Goal: Task Accomplishment & Management: Complete application form

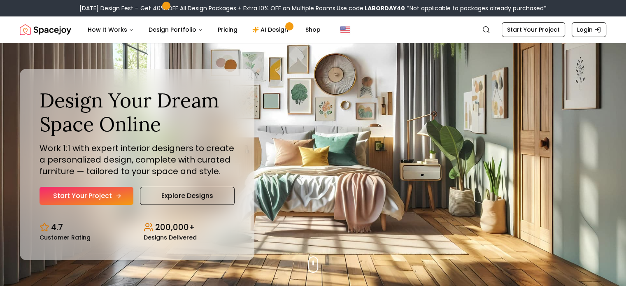
click at [100, 199] on link "Start Your Project" at bounding box center [86, 196] width 94 height 18
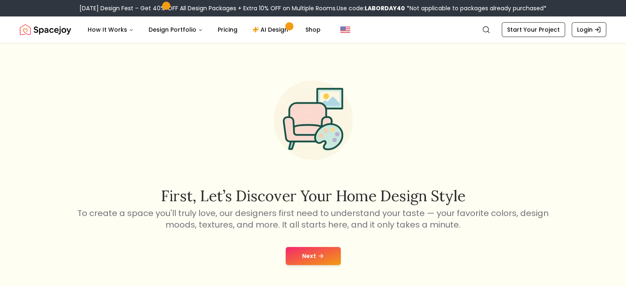
click at [299, 260] on button "Next" at bounding box center [312, 256] width 55 height 18
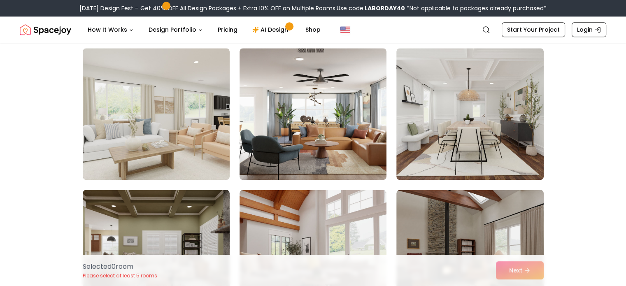
scroll to position [859, 0]
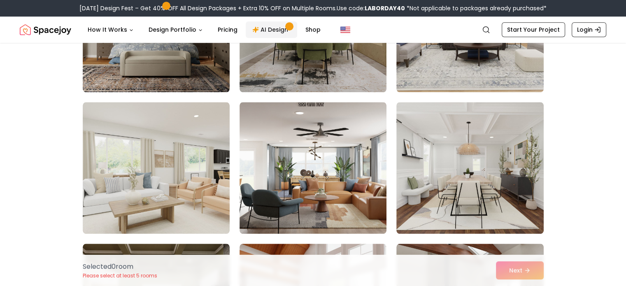
click at [269, 30] on link "AI Design" at bounding box center [271, 29] width 51 height 16
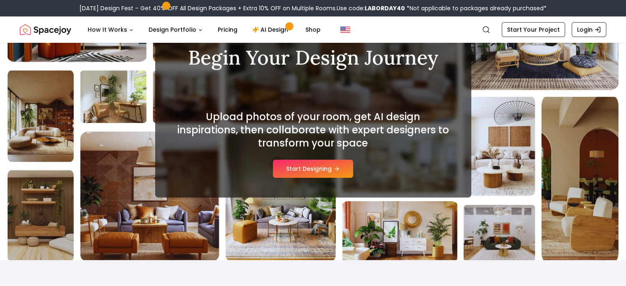
scroll to position [74, 0]
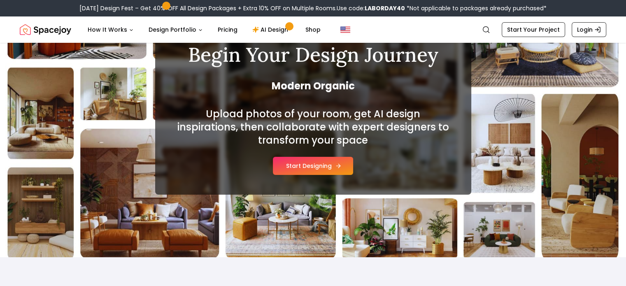
click at [336, 166] on icon at bounding box center [338, 165] width 7 height 7
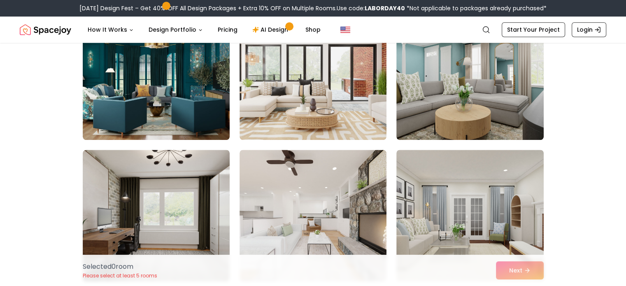
scroll to position [670, 0]
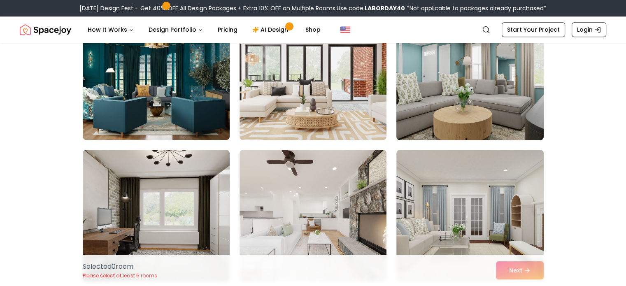
click at [431, 81] on img at bounding box center [469, 74] width 154 height 138
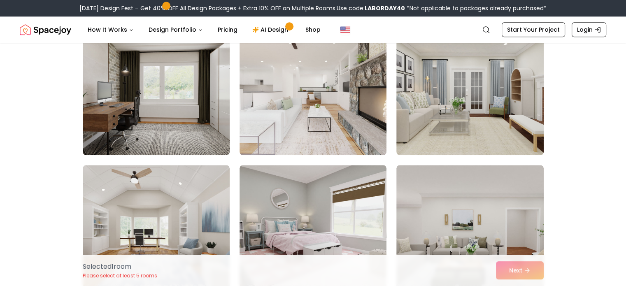
scroll to position [793, 0]
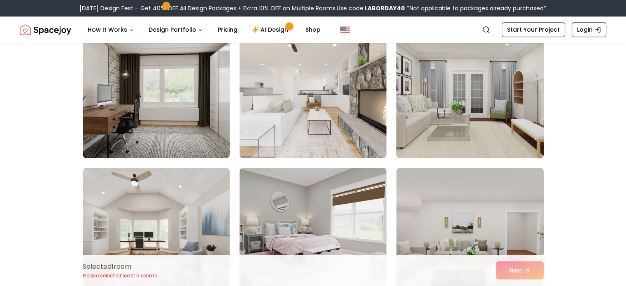
click at [459, 97] on img at bounding box center [469, 92] width 154 height 138
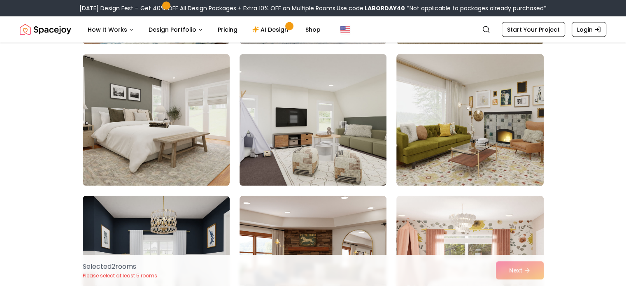
scroll to position [1617, 0]
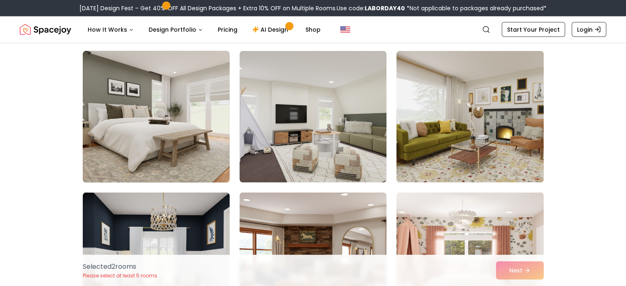
click at [179, 131] on img at bounding box center [156, 117] width 154 height 138
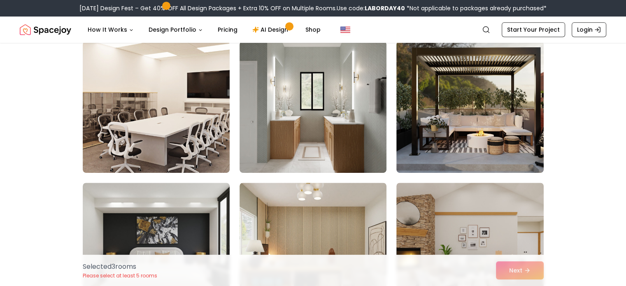
scroll to position [3609, 0]
